Goal: Information Seeking & Learning: Learn about a topic

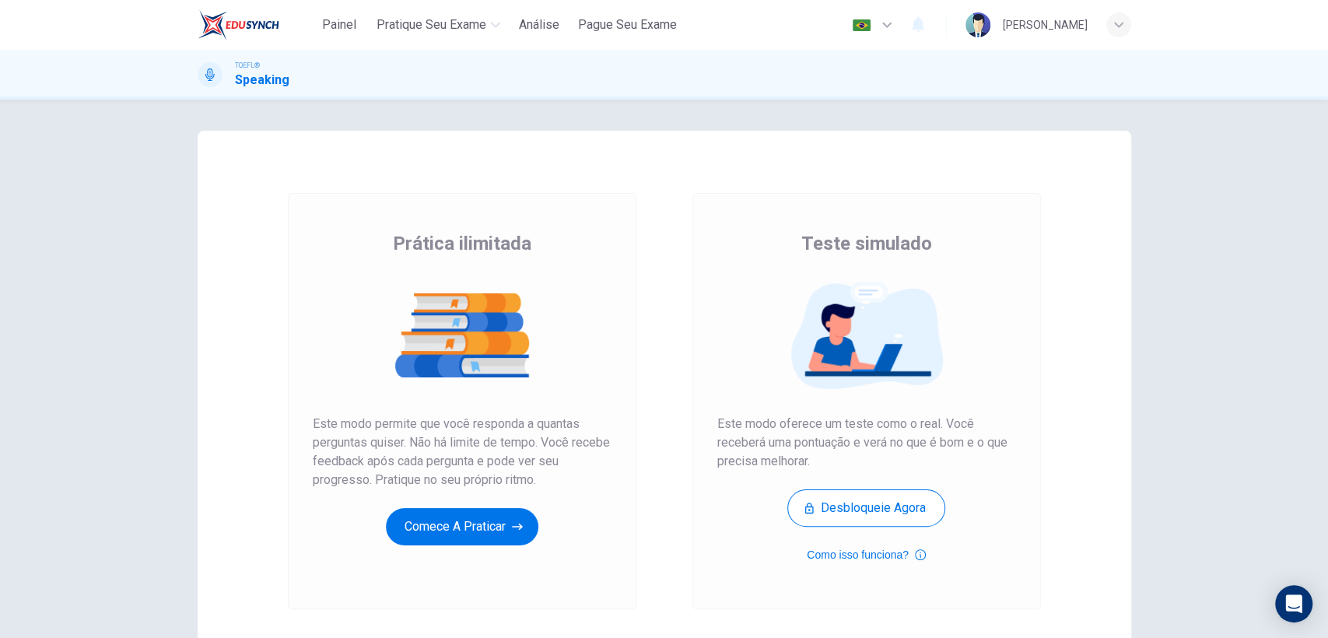
scroll to position [114, 0]
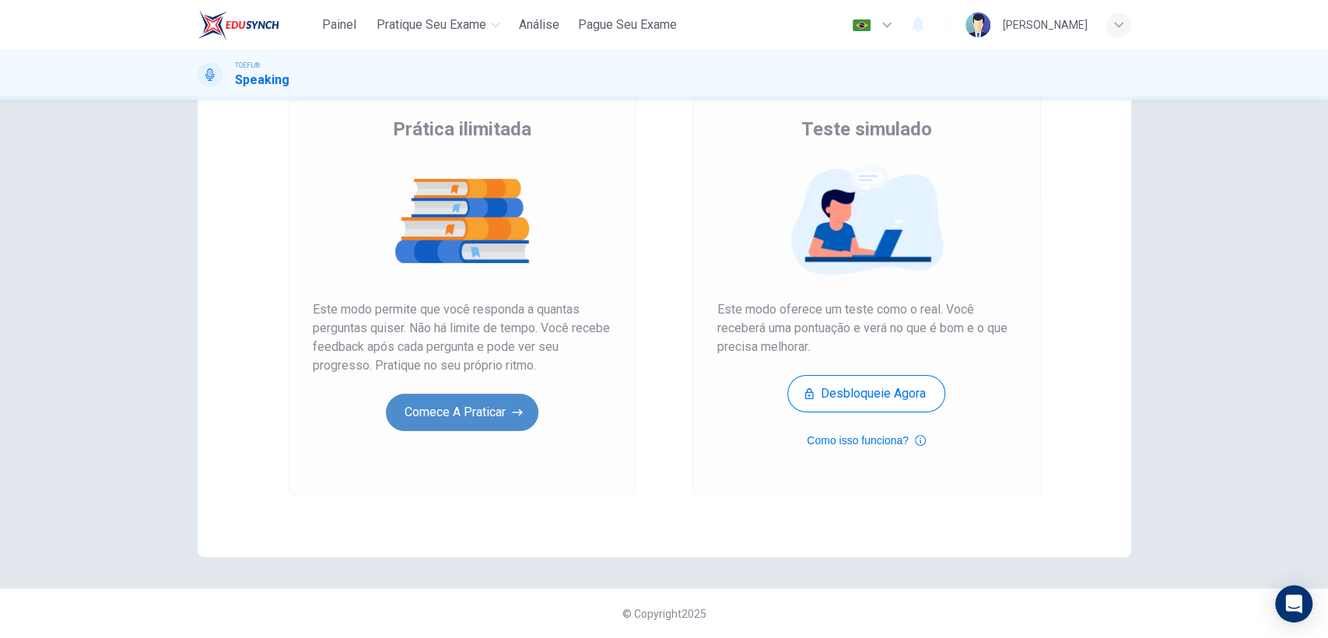
click at [458, 401] on button "Comece a praticar" at bounding box center [462, 412] width 153 height 37
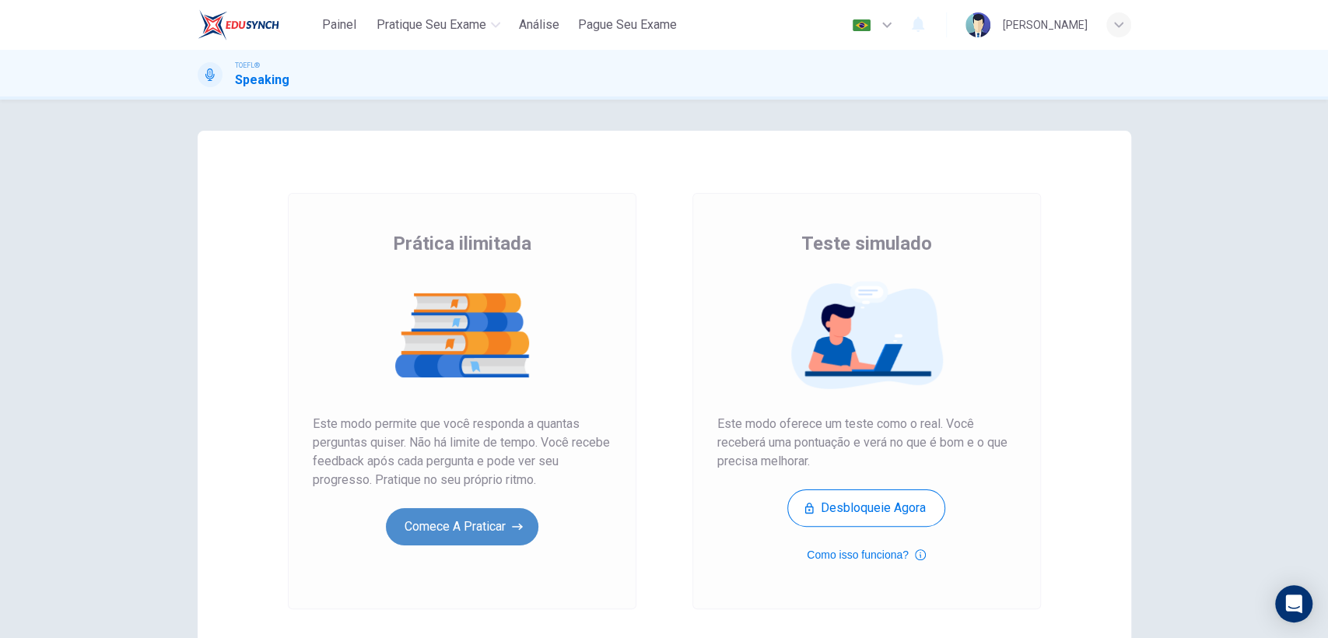
click at [453, 531] on button "Comece a praticar" at bounding box center [462, 526] width 153 height 37
click at [481, 535] on button "Comece a praticar" at bounding box center [462, 526] width 153 height 37
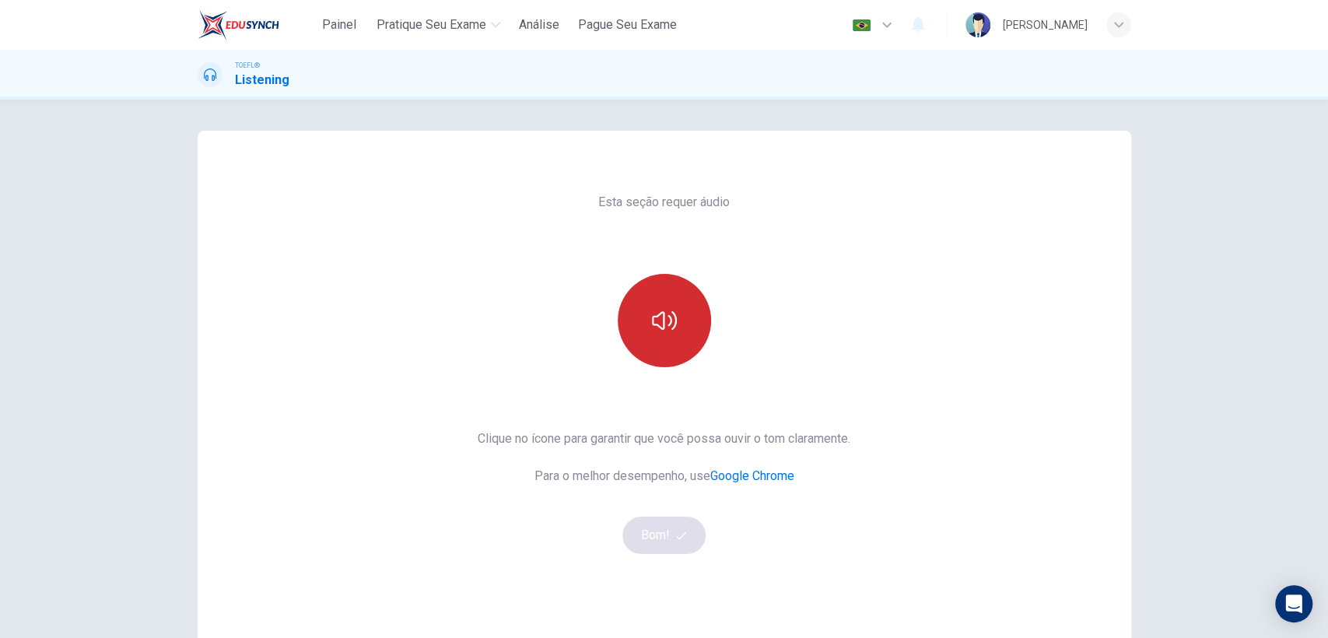
click at [658, 325] on icon "button" at bounding box center [664, 320] width 25 height 25
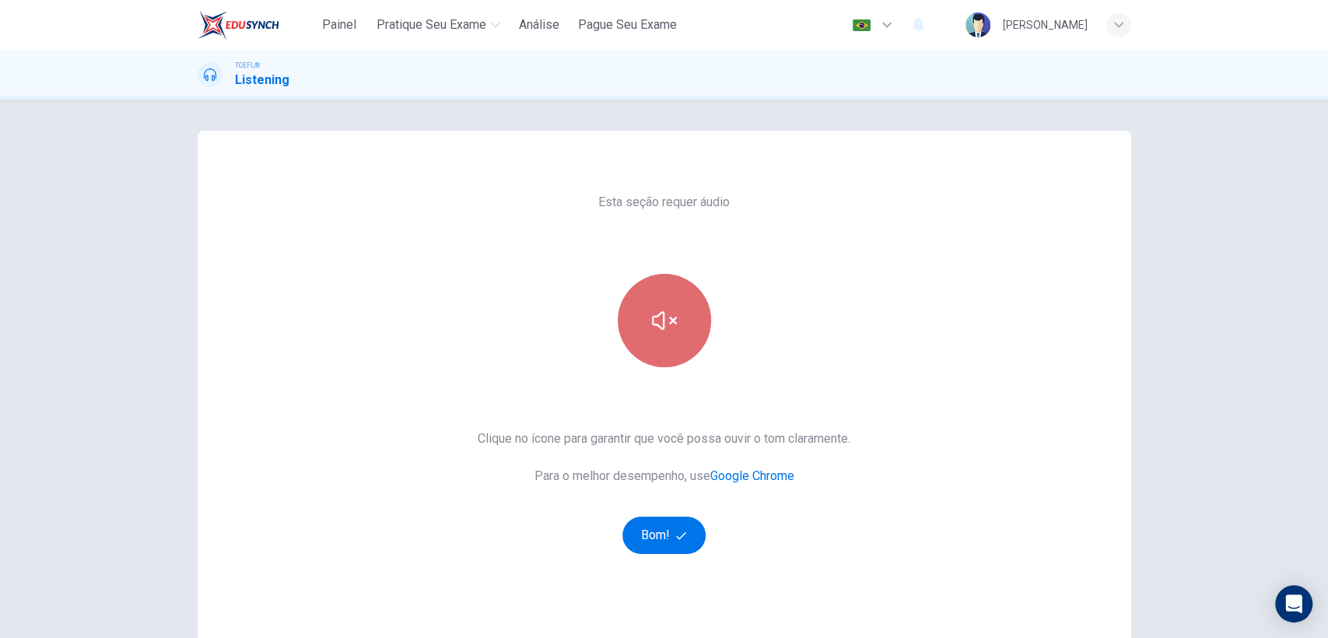
click at [658, 325] on icon "button" at bounding box center [664, 320] width 25 height 25
click at [665, 531] on button "Bom!" at bounding box center [664, 535] width 83 height 37
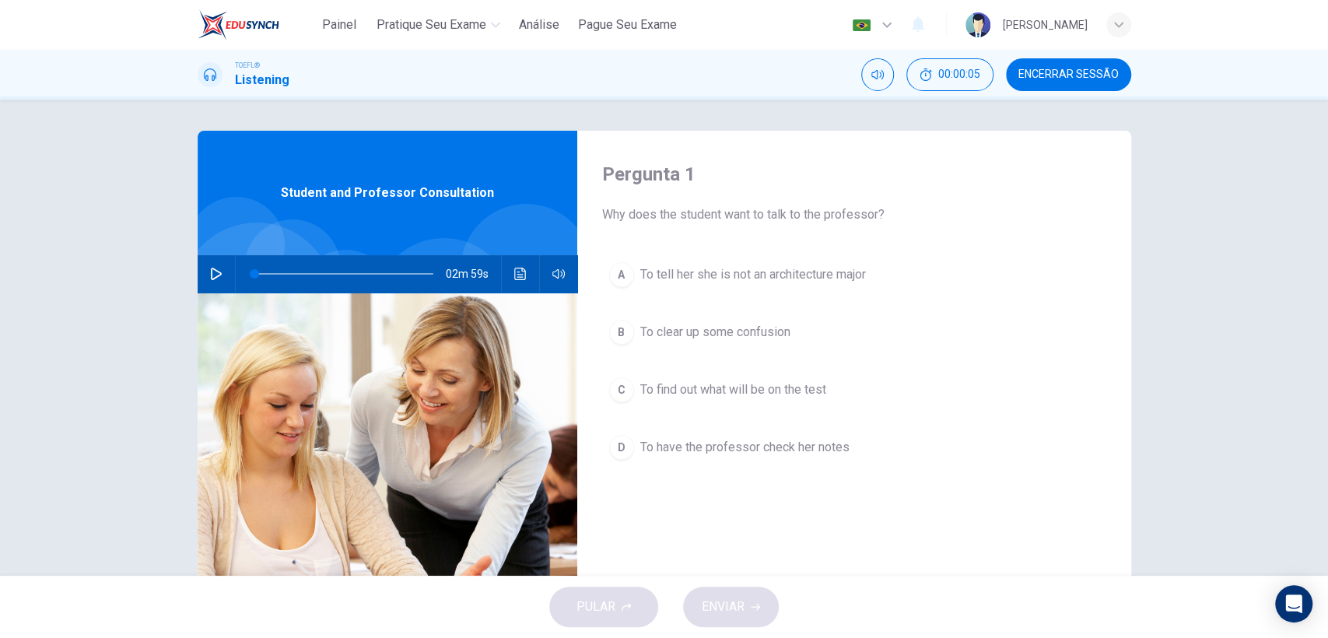
click at [226, 285] on div "02m 59s" at bounding box center [388, 273] width 380 height 37
click at [220, 272] on button "button" at bounding box center [216, 273] width 25 height 37
click at [512, 265] on button "Clique para ver a transcrição do áudio" at bounding box center [520, 273] width 25 height 37
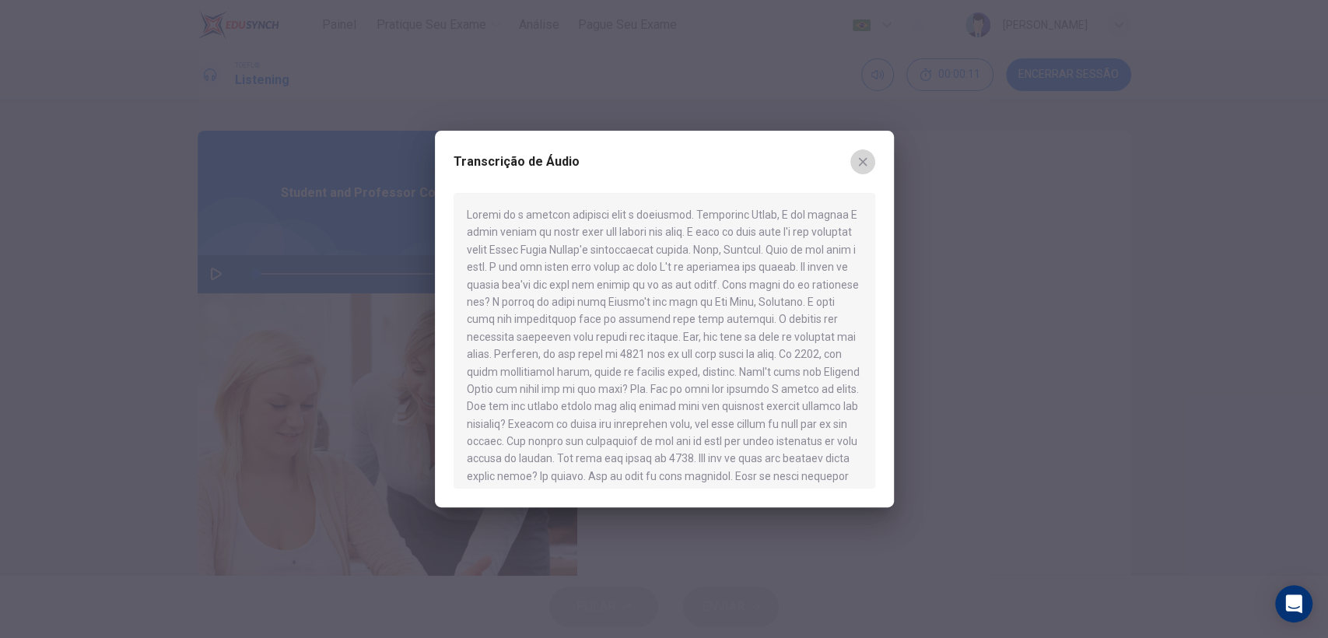
click at [869, 162] on button "button" at bounding box center [863, 161] width 25 height 25
type input "1"
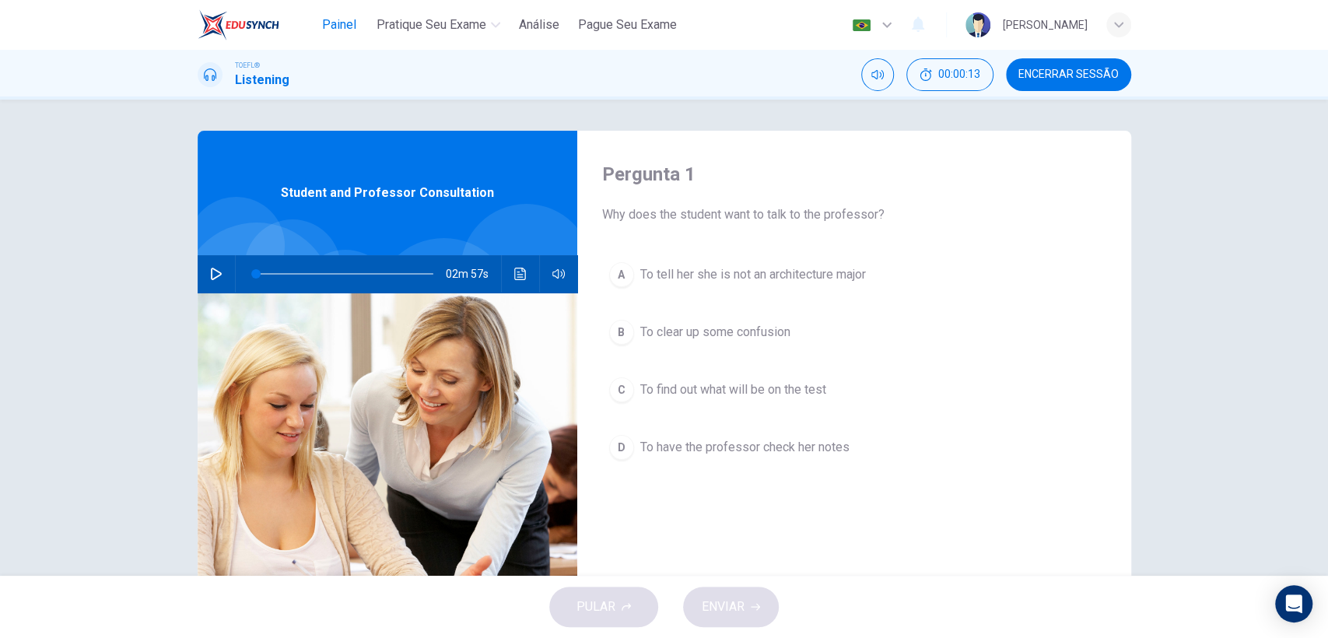
click at [335, 18] on span "Painel" at bounding box center [339, 25] width 34 height 19
